Goal: Information Seeking & Learning: Learn about a topic

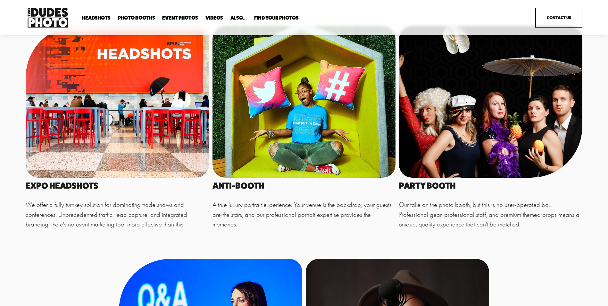
scroll to position [353, 0]
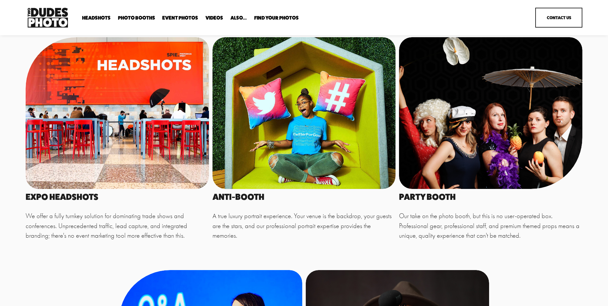
click at [101, 112] on div at bounding box center [117, 113] width 183 height 152
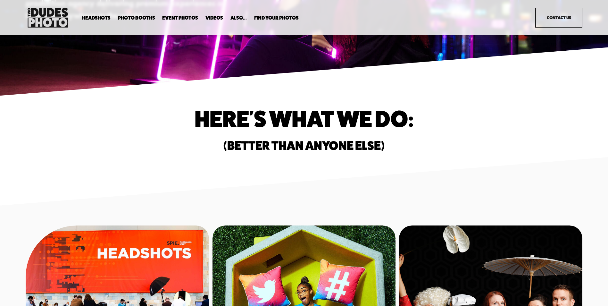
scroll to position [64, 0]
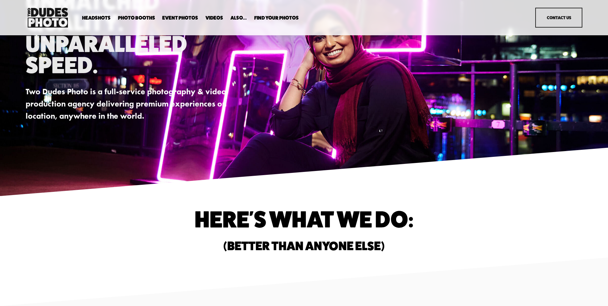
click at [178, 244] on h2 "(Better than anyone else)" at bounding box center [304, 246] width 418 height 12
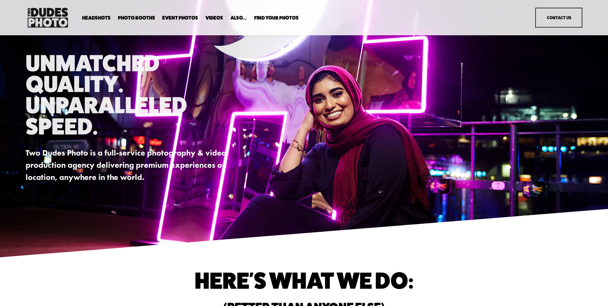
scroll to position [0, 0]
